Goal: Task Accomplishment & Management: Manage account settings

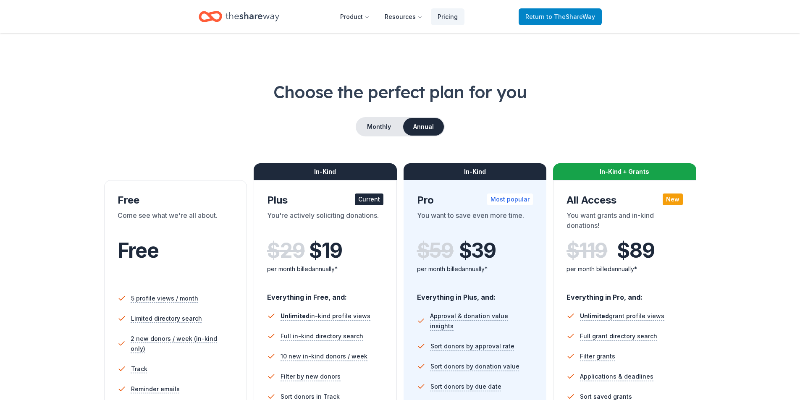
click at [556, 15] on span "to TheShareWay" at bounding box center [570, 16] width 49 height 7
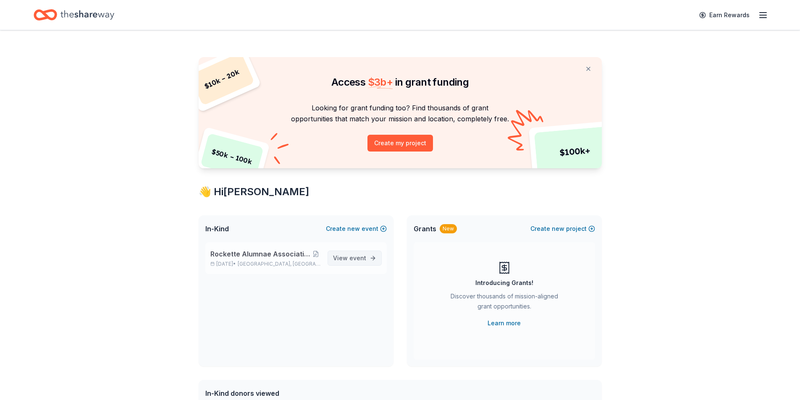
click at [359, 255] on span "event" at bounding box center [357, 257] width 17 height 7
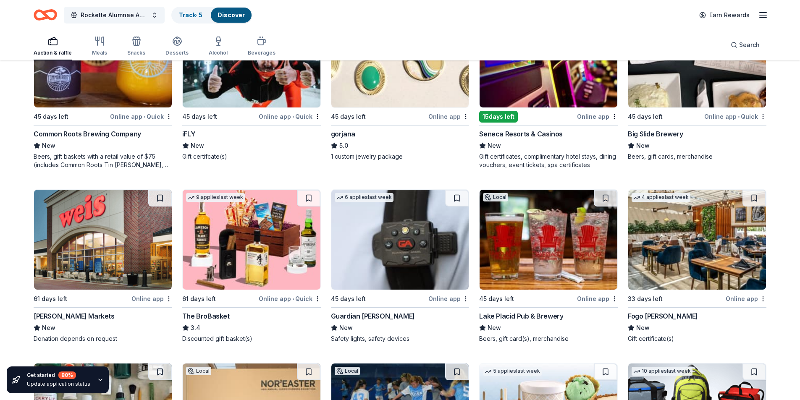
scroll to position [1615, 0]
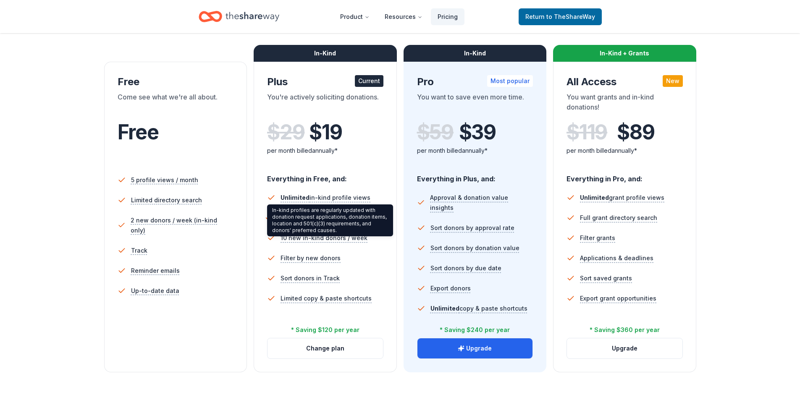
scroll to position [126, 0]
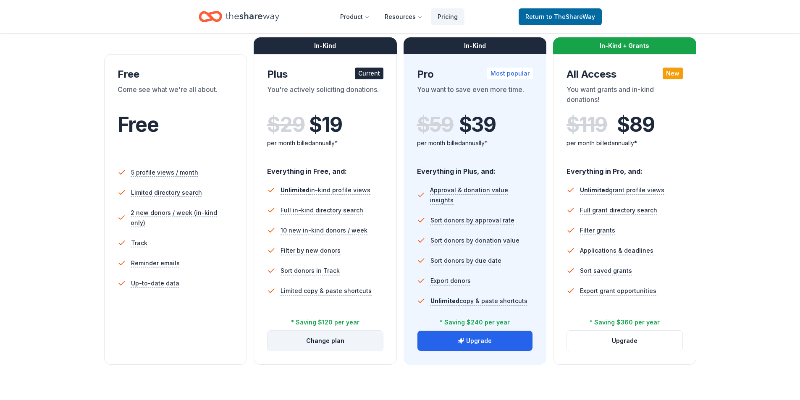
click at [337, 340] on button "Change plan" at bounding box center [324, 341] width 115 height 20
